Goal: Navigation & Orientation: Understand site structure

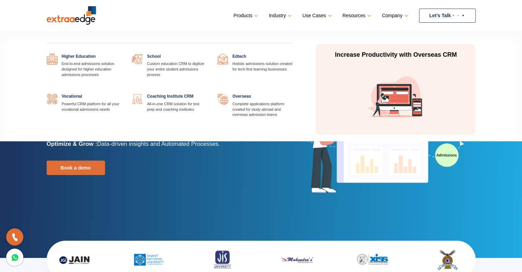
click at [207, 54] on link at bounding box center [207, 54] width 0 height 0
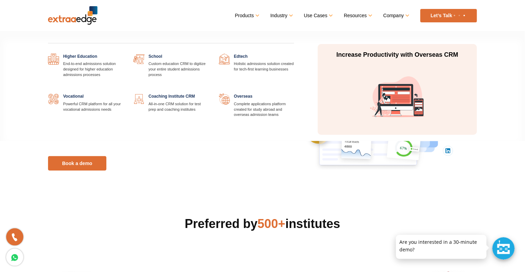
click at [294, 54] on link at bounding box center [294, 54] width 0 height 0
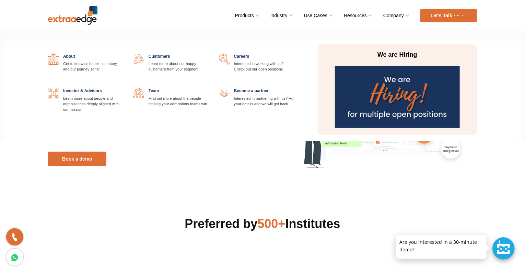
click at [406, 14] on link "Company" at bounding box center [396, 16] width 25 height 10
click at [294, 54] on link at bounding box center [294, 54] width 0 height 0
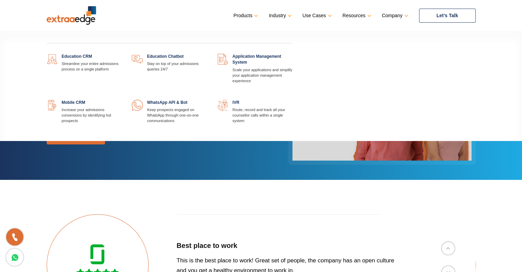
click at [248, 14] on link "Products" at bounding box center [244, 16] width 23 height 10
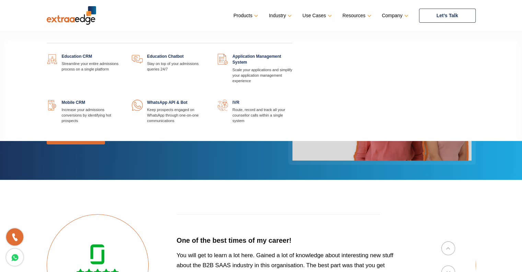
click at [122, 54] on link at bounding box center [122, 54] width 0 height 0
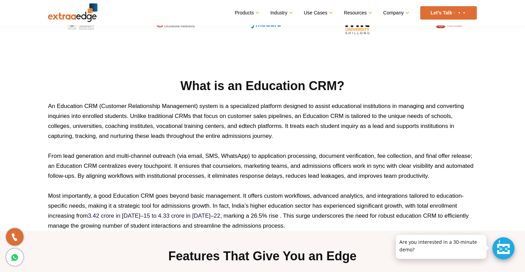
scroll to position [184, 0]
